Goal: Task Accomplishment & Management: Use online tool/utility

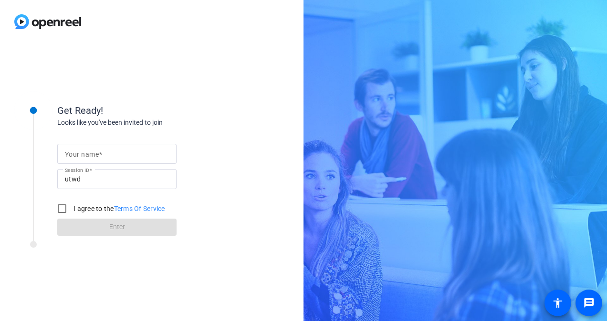
click at [121, 151] on input "Your name" at bounding box center [117, 153] width 104 height 11
type input "[PERSON_NAME]"
click at [63, 211] on input "I agree to the Terms Of Service" at bounding box center [61, 208] width 19 height 19
checkbox input "true"
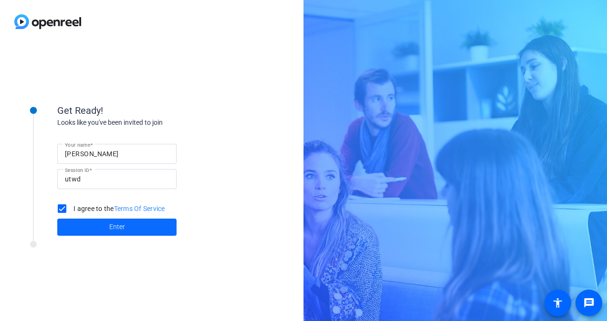
click at [108, 228] on span at bounding box center [116, 227] width 119 height 23
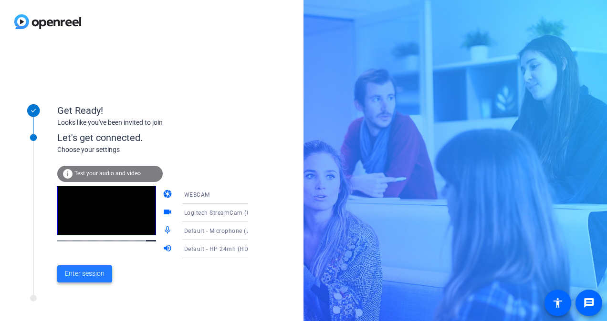
click at [94, 277] on span "Enter session" at bounding box center [85, 274] width 40 height 10
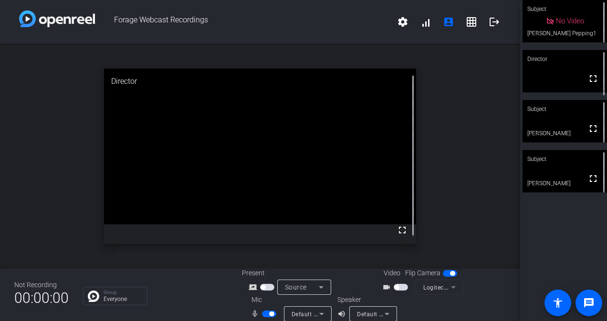
click at [262, 316] on span "button" at bounding box center [269, 314] width 14 height 7
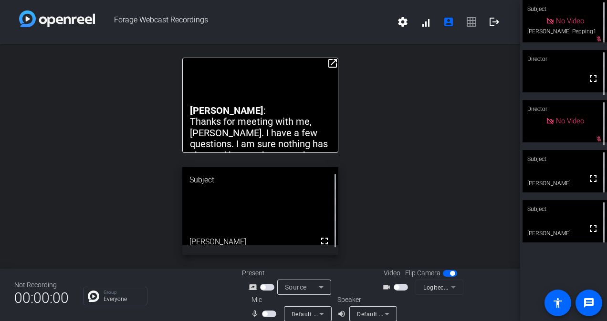
click at [267, 315] on span "button" at bounding box center [269, 314] width 14 height 7
click at [263, 315] on span "button" at bounding box center [269, 314] width 14 height 7
click at [268, 316] on span "button" at bounding box center [269, 314] width 14 height 7
click at [263, 315] on span "button" at bounding box center [269, 314] width 14 height 7
click at [267, 315] on span "button" at bounding box center [269, 314] width 14 height 7
